Goal: Task Accomplishment & Management: Complete application form

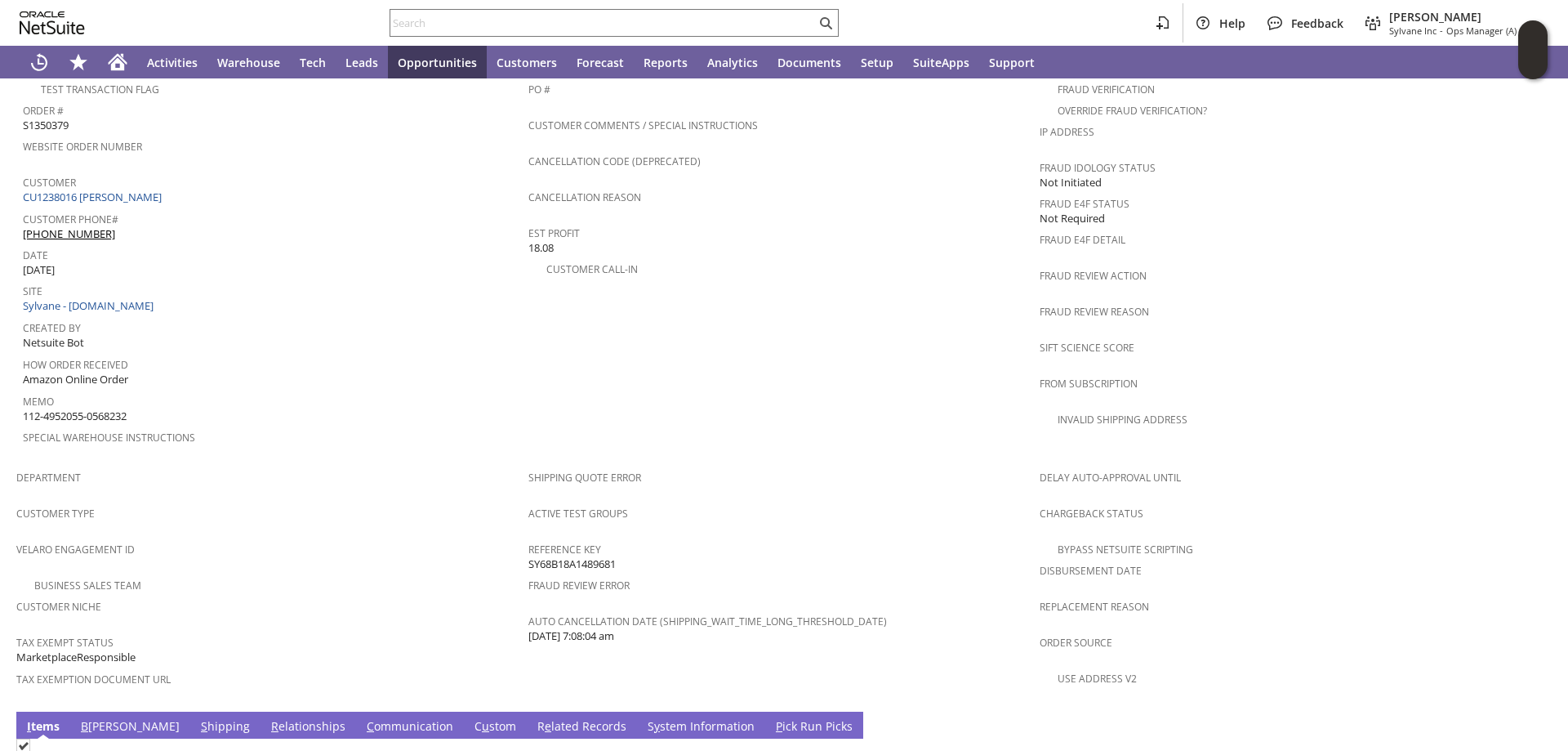
scroll to position [956, 0]
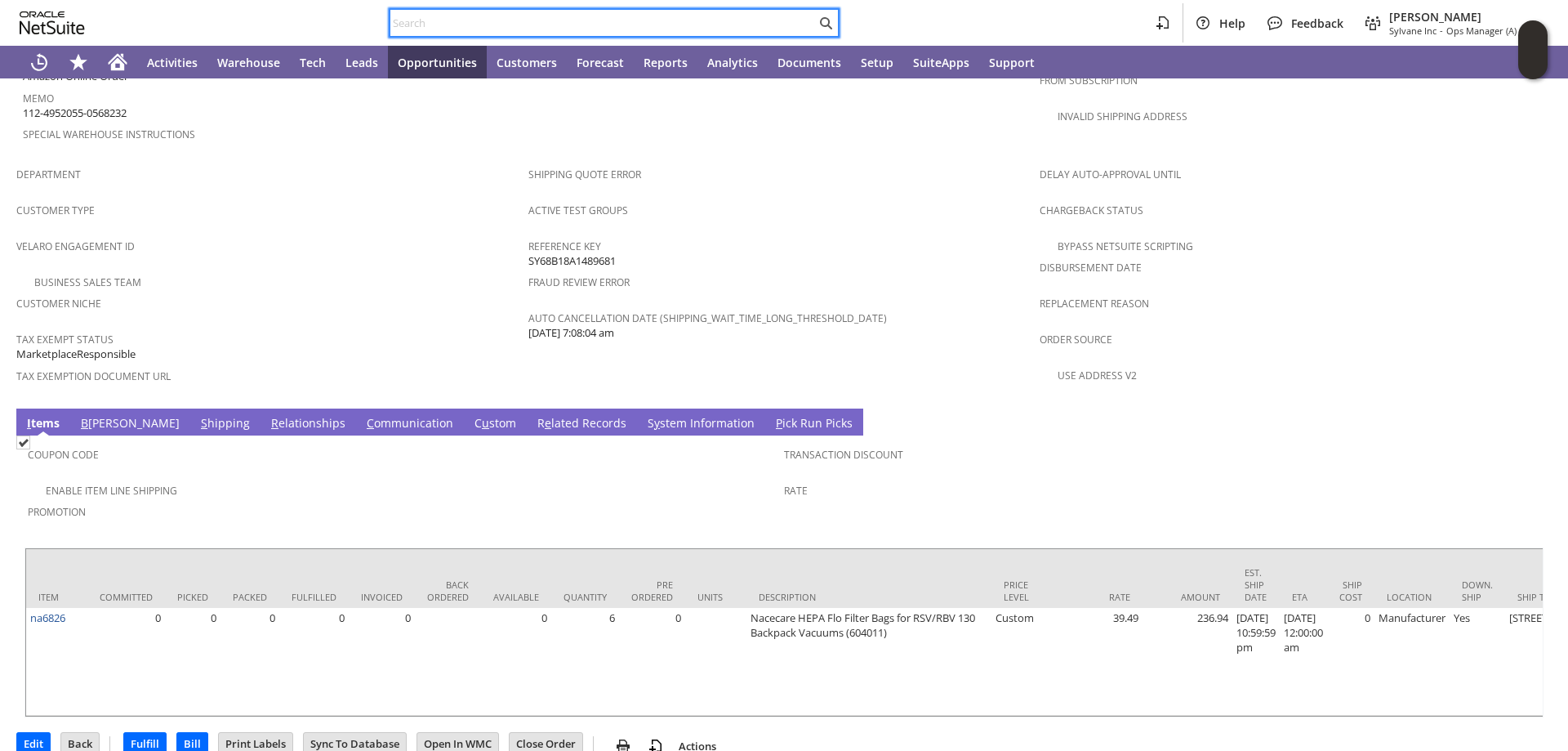
click at [420, 19] on input "text" at bounding box center [603, 22] width 425 height 19
paste input "111-8271955-8771462"
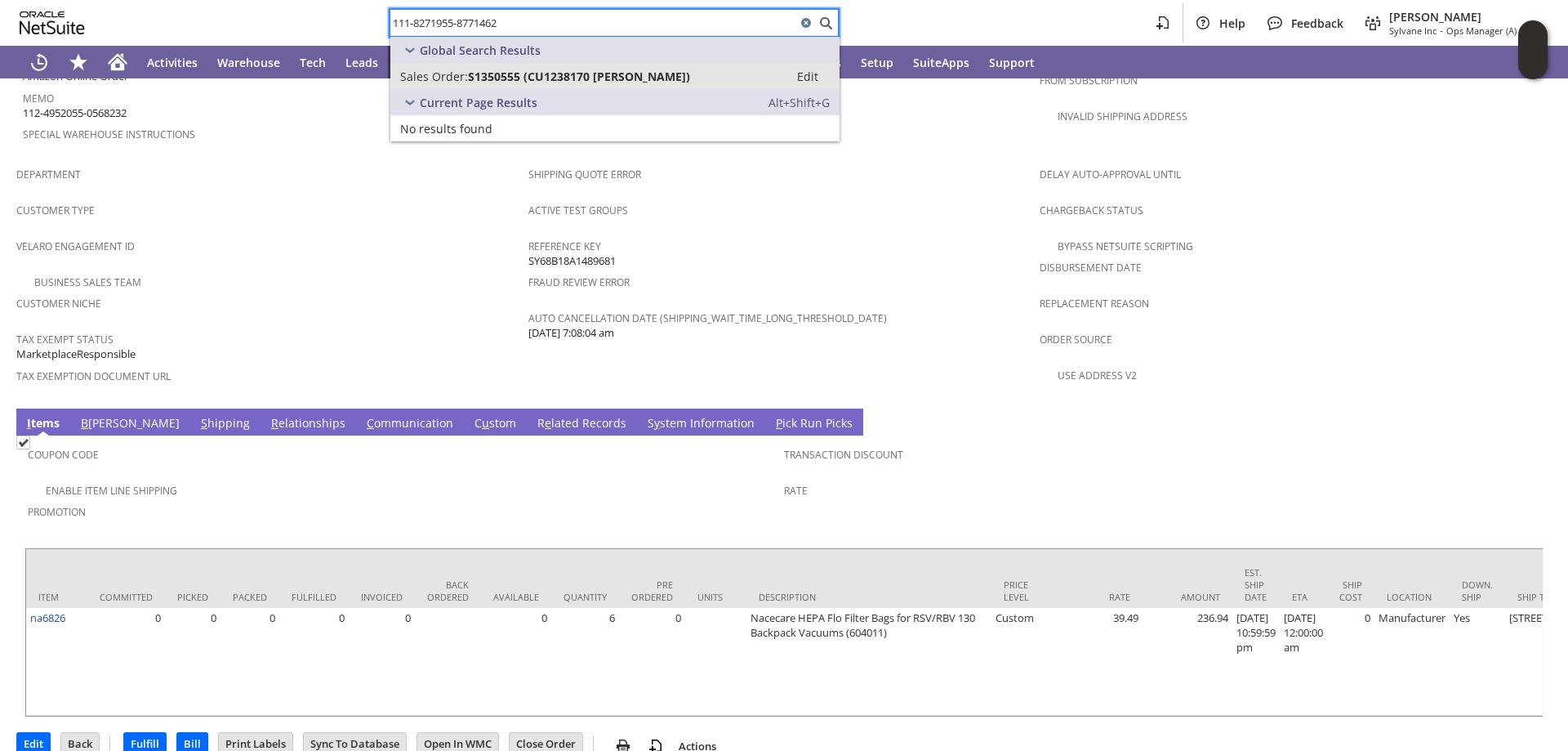
type input "111-8271955-8771462"
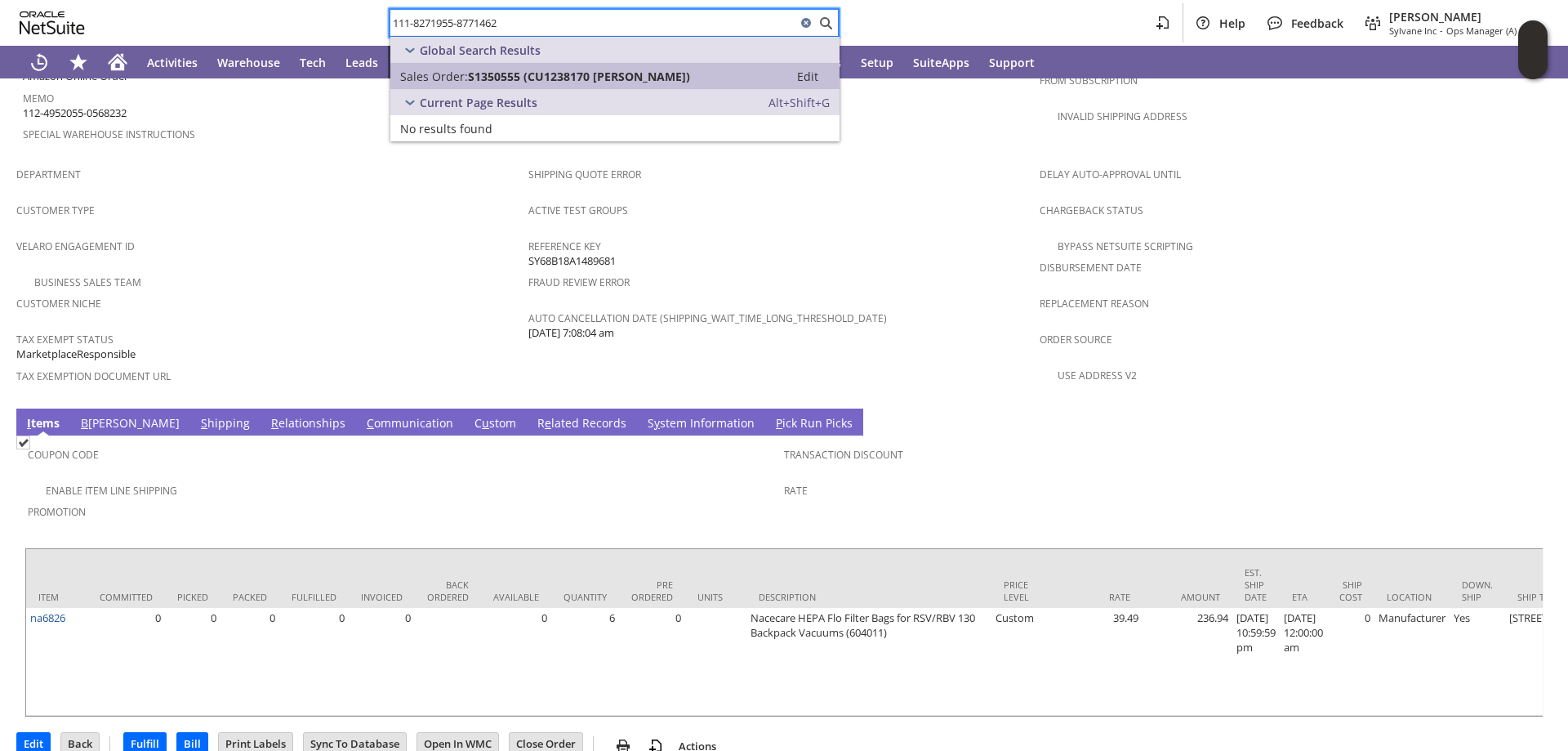
click at [627, 80] on span "S1350555 (CU1238170 cary kaufman)" at bounding box center [579, 76] width 222 height 16
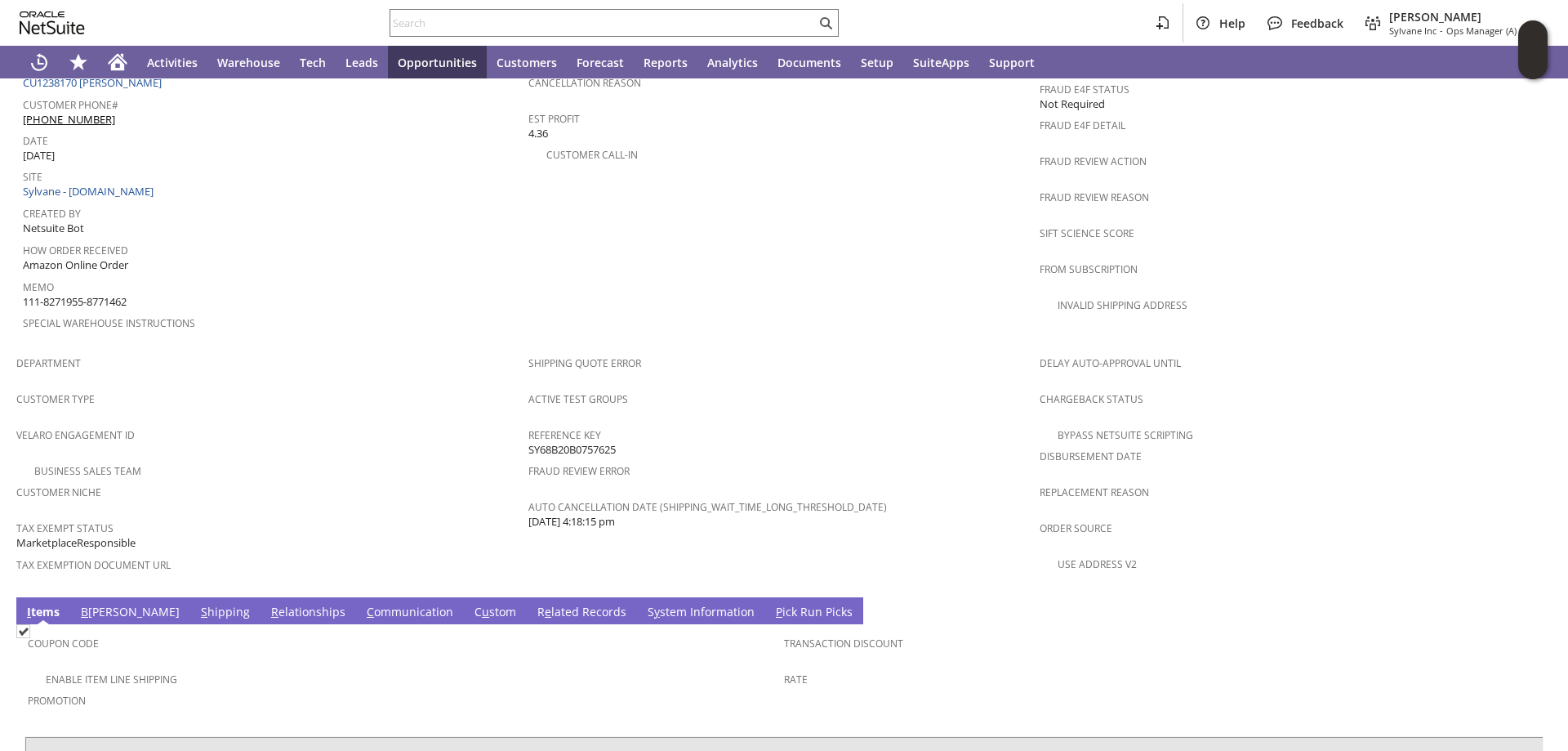
scroll to position [956, 0]
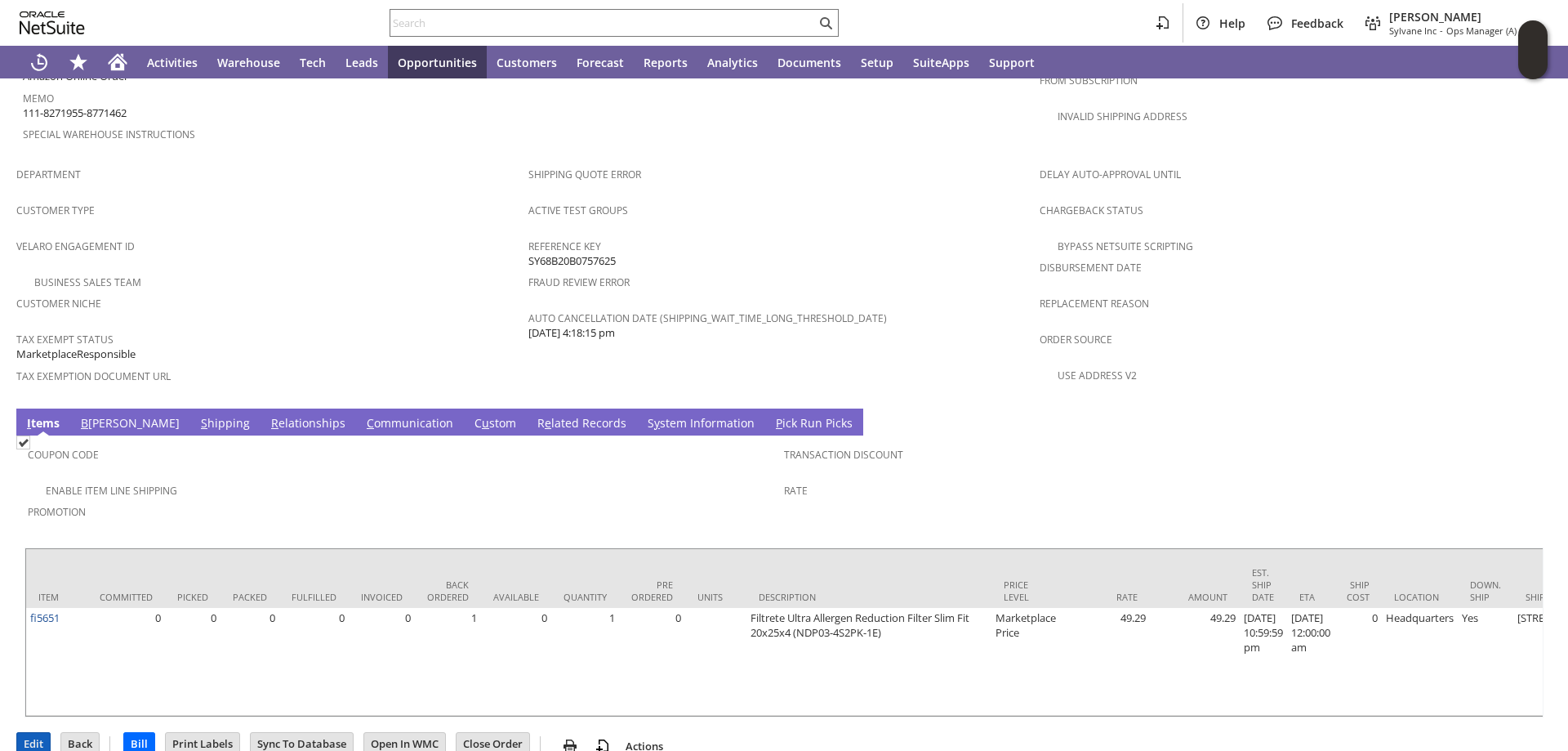
click at [32, 733] on input "Edit" at bounding box center [34, 743] width 33 height 21
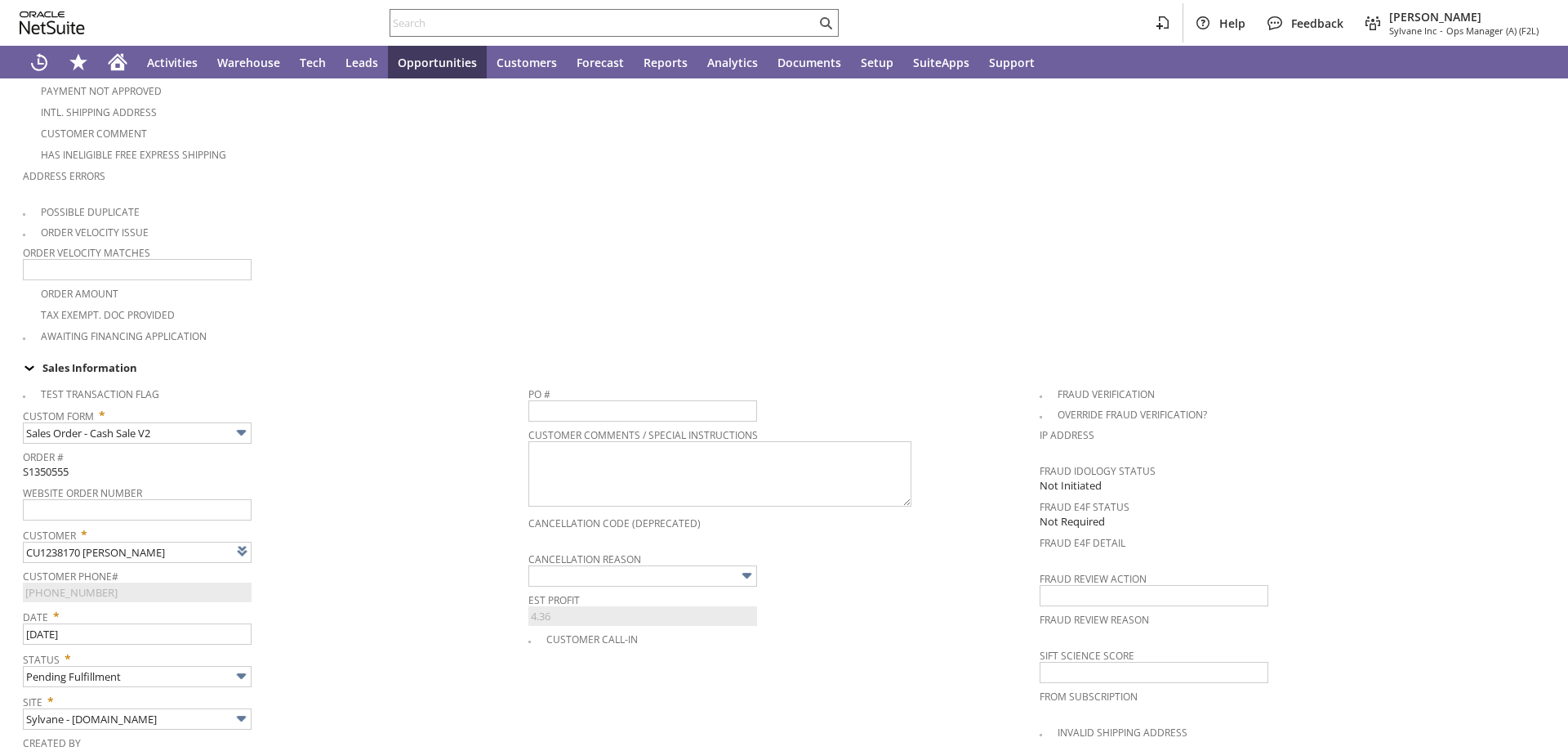
type input "Add"
type input "Copy Previous"
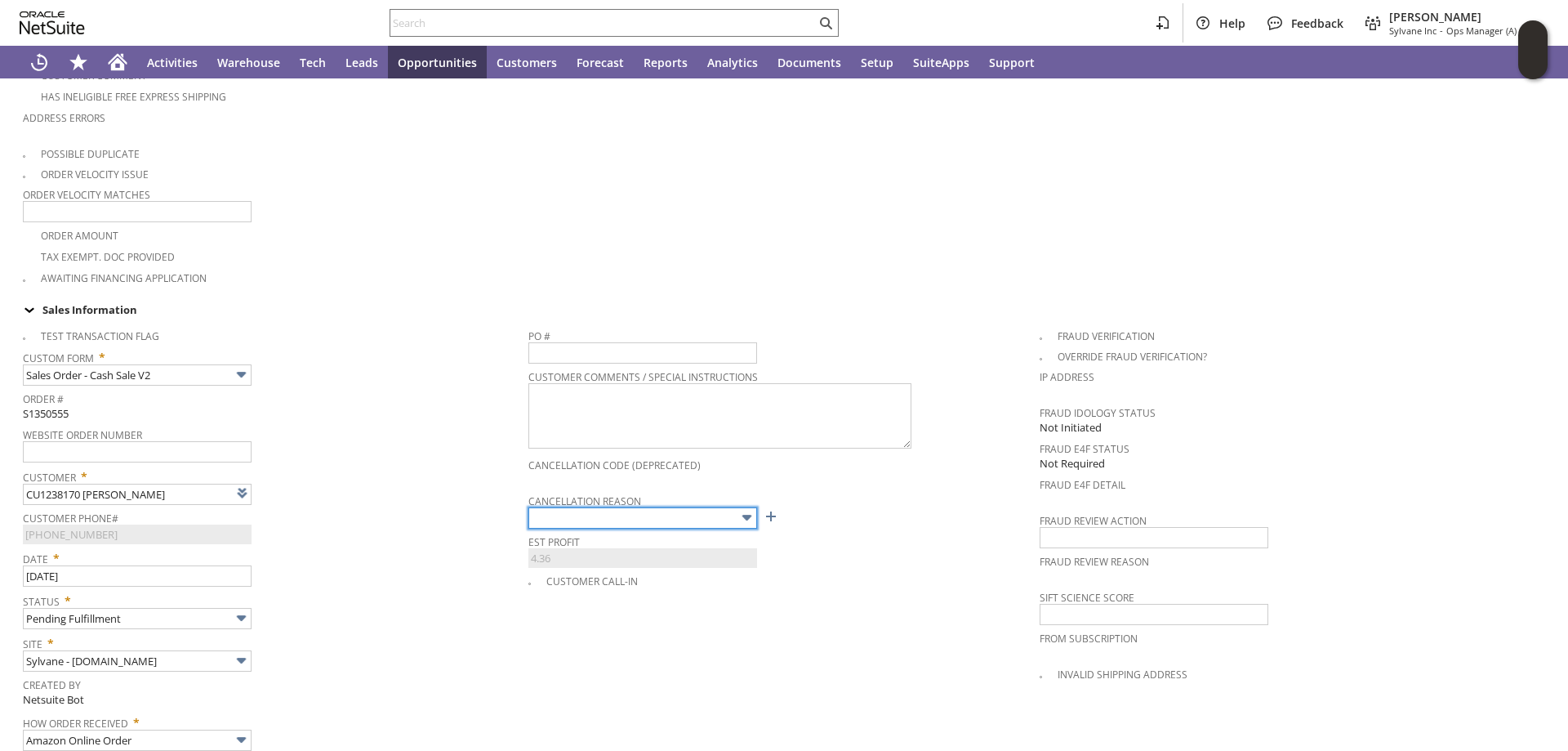
type input "Intelligent Recommendations ⁰"
click at [723, 513] on input "text" at bounding box center [642, 517] width 229 height 21
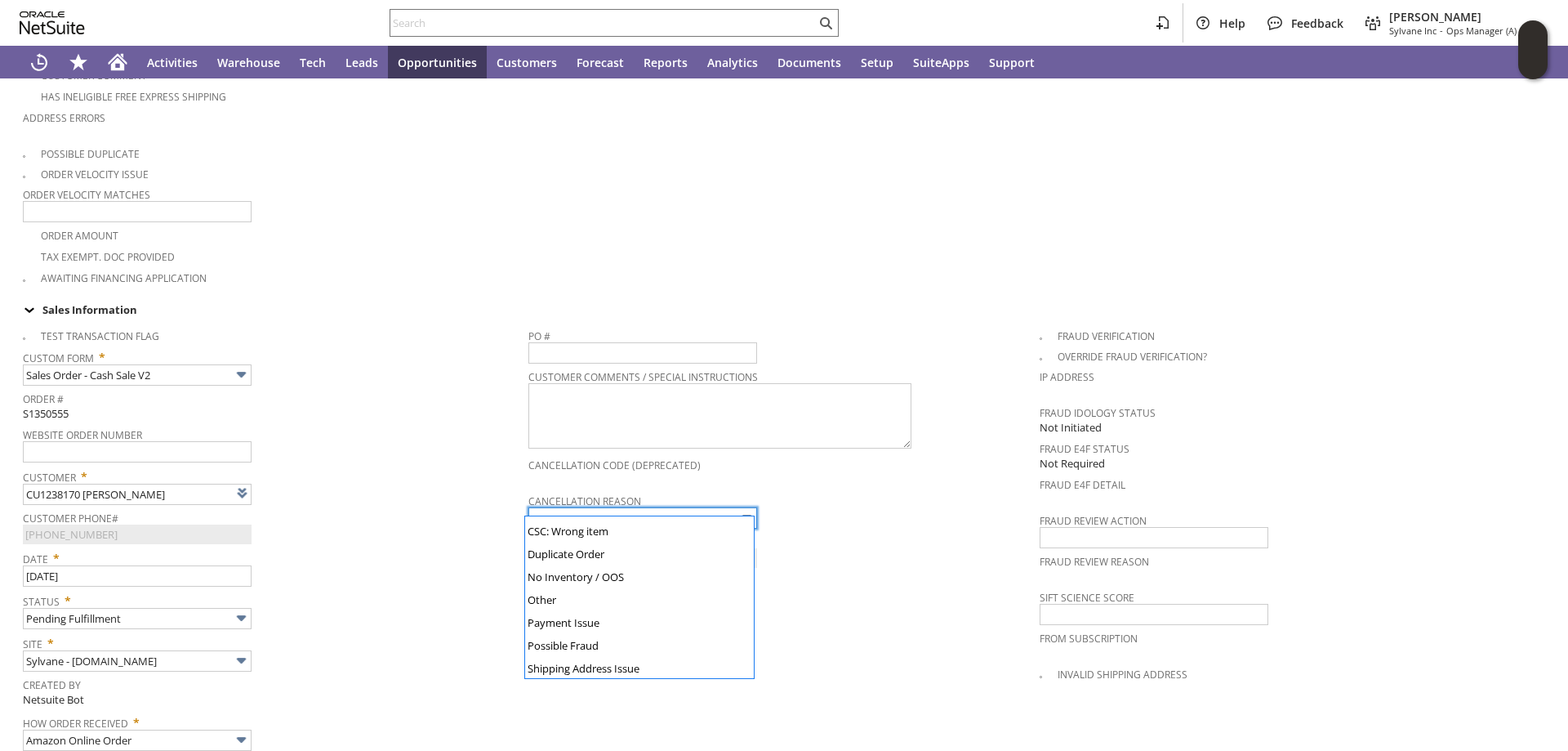
scroll to position [181, 0]
type input "No Inventory / OOS"
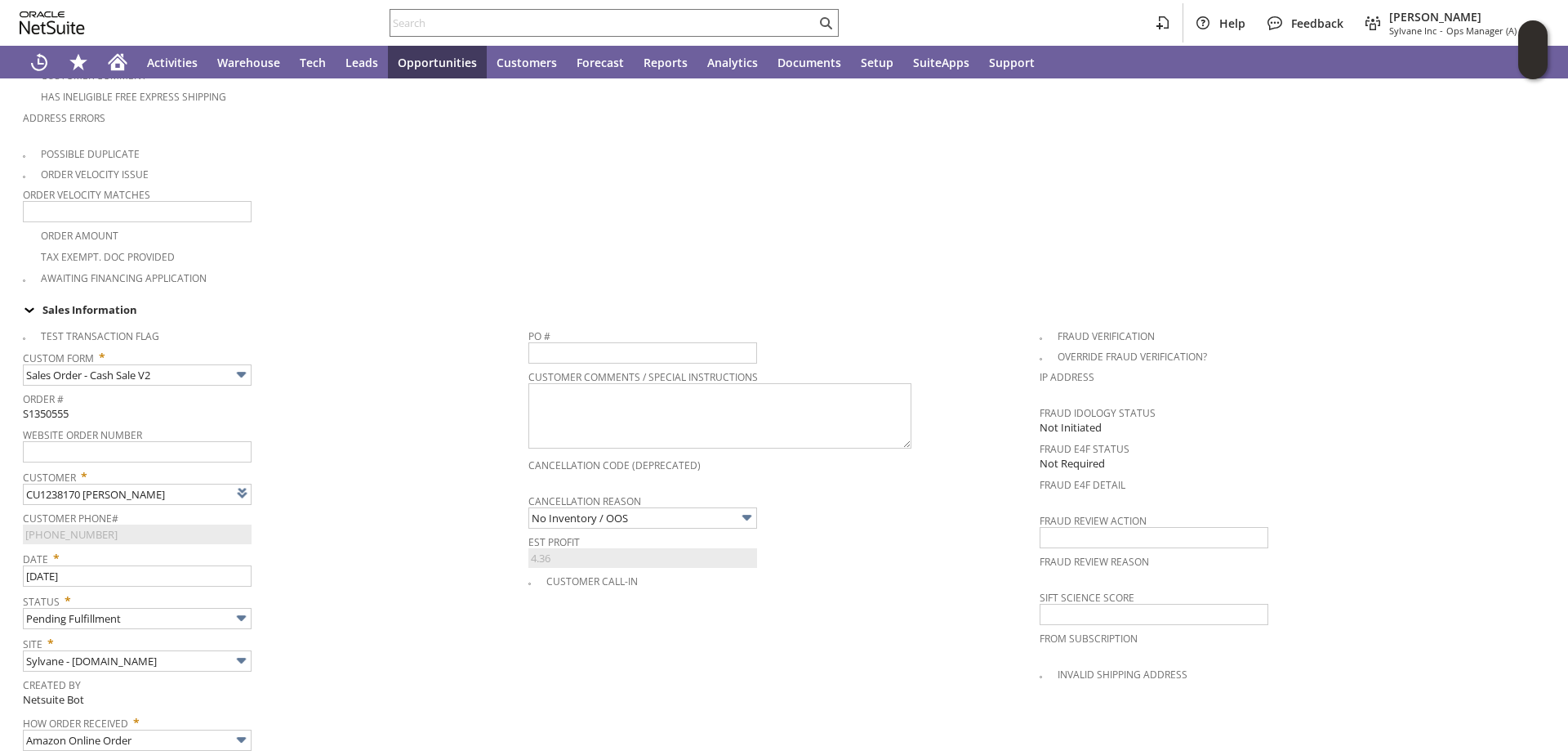
click at [397, 435] on div "Website Order Number" at bounding box center [271, 443] width 498 height 40
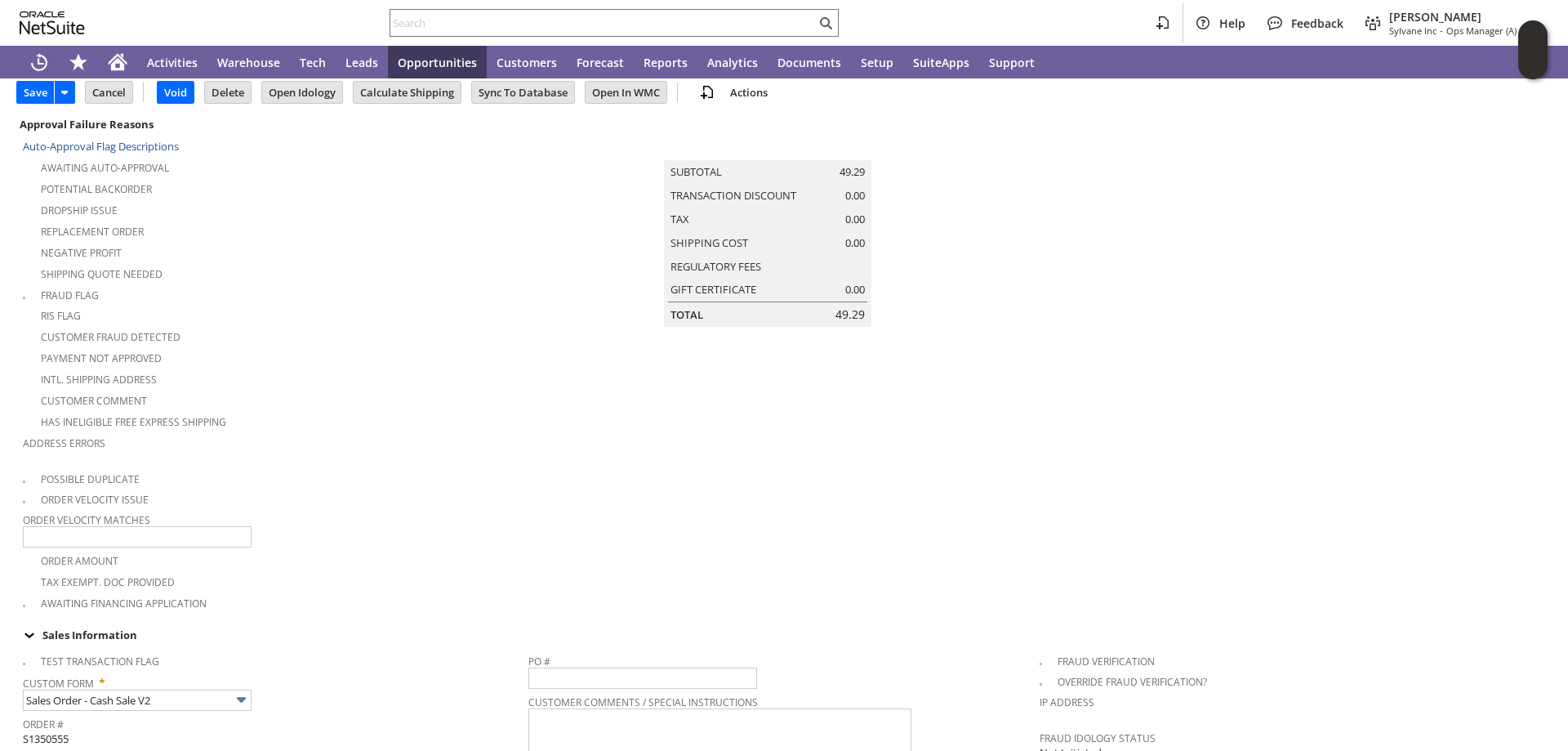
scroll to position [82, 0]
click at [32, 91] on input "Save" at bounding box center [36, 94] width 37 height 21
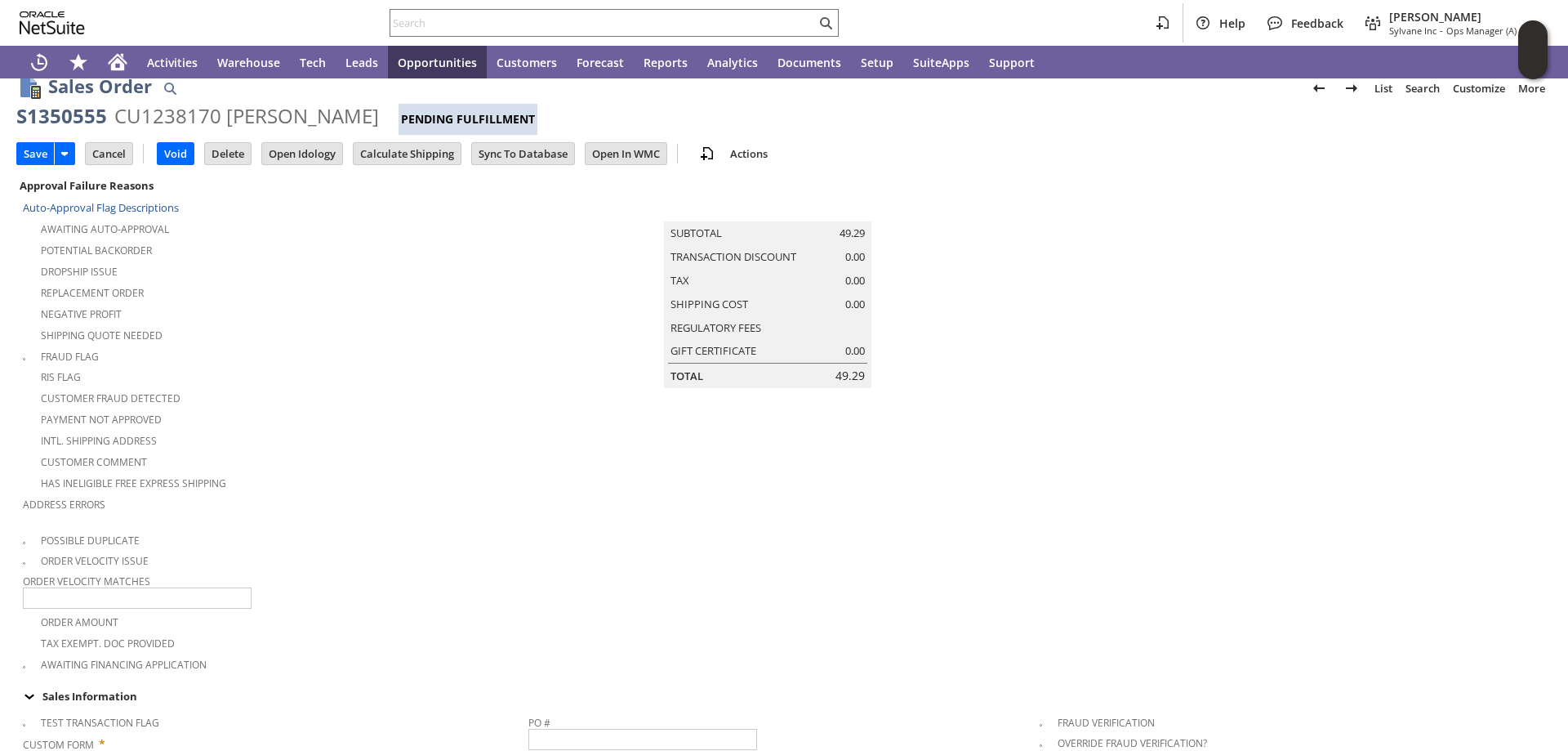
scroll to position [0, 0]
